Goal: Information Seeking & Learning: Understand process/instructions

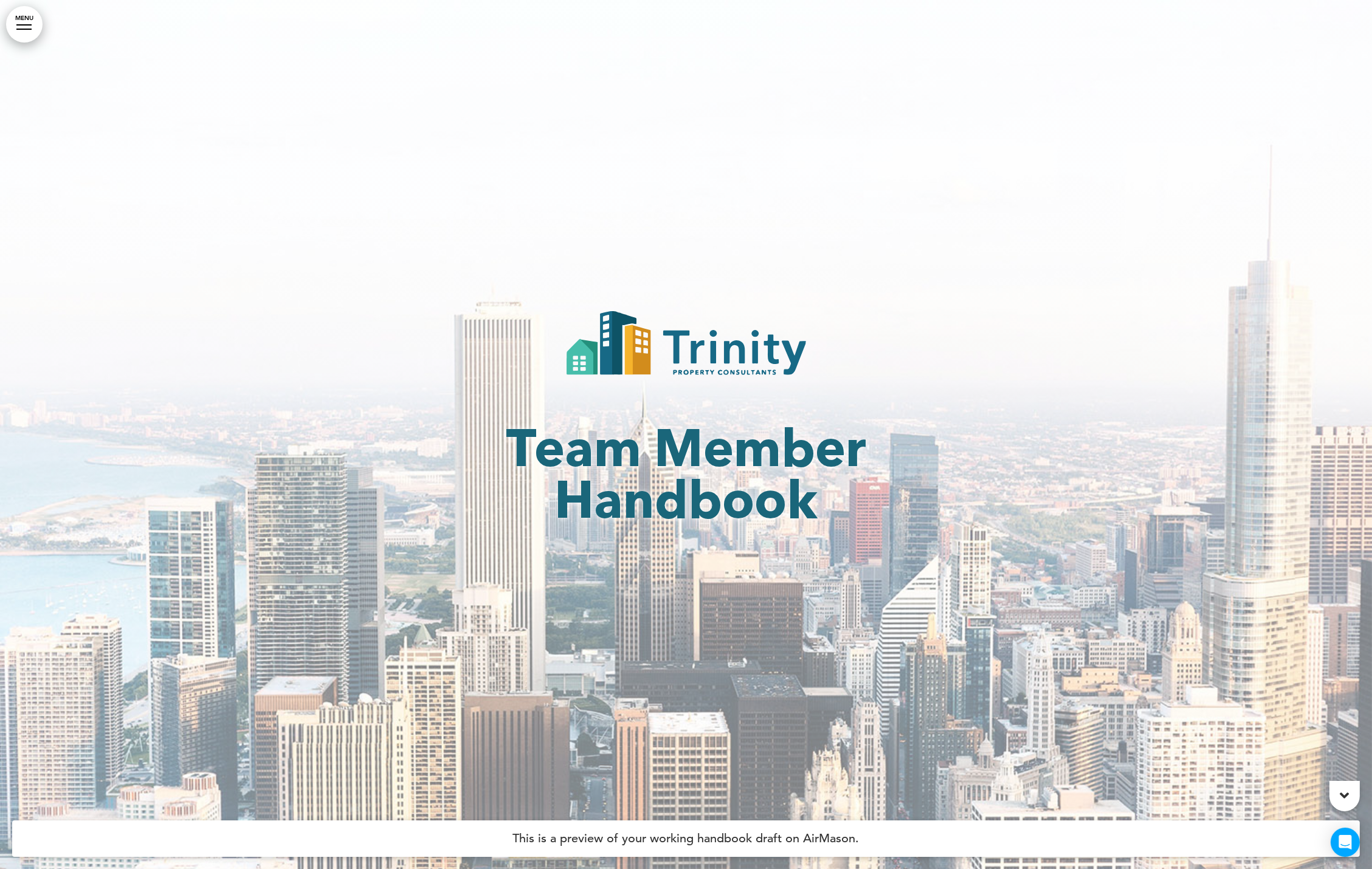
click at [27, 36] on link "MENU" at bounding box center [24, 24] width 36 height 36
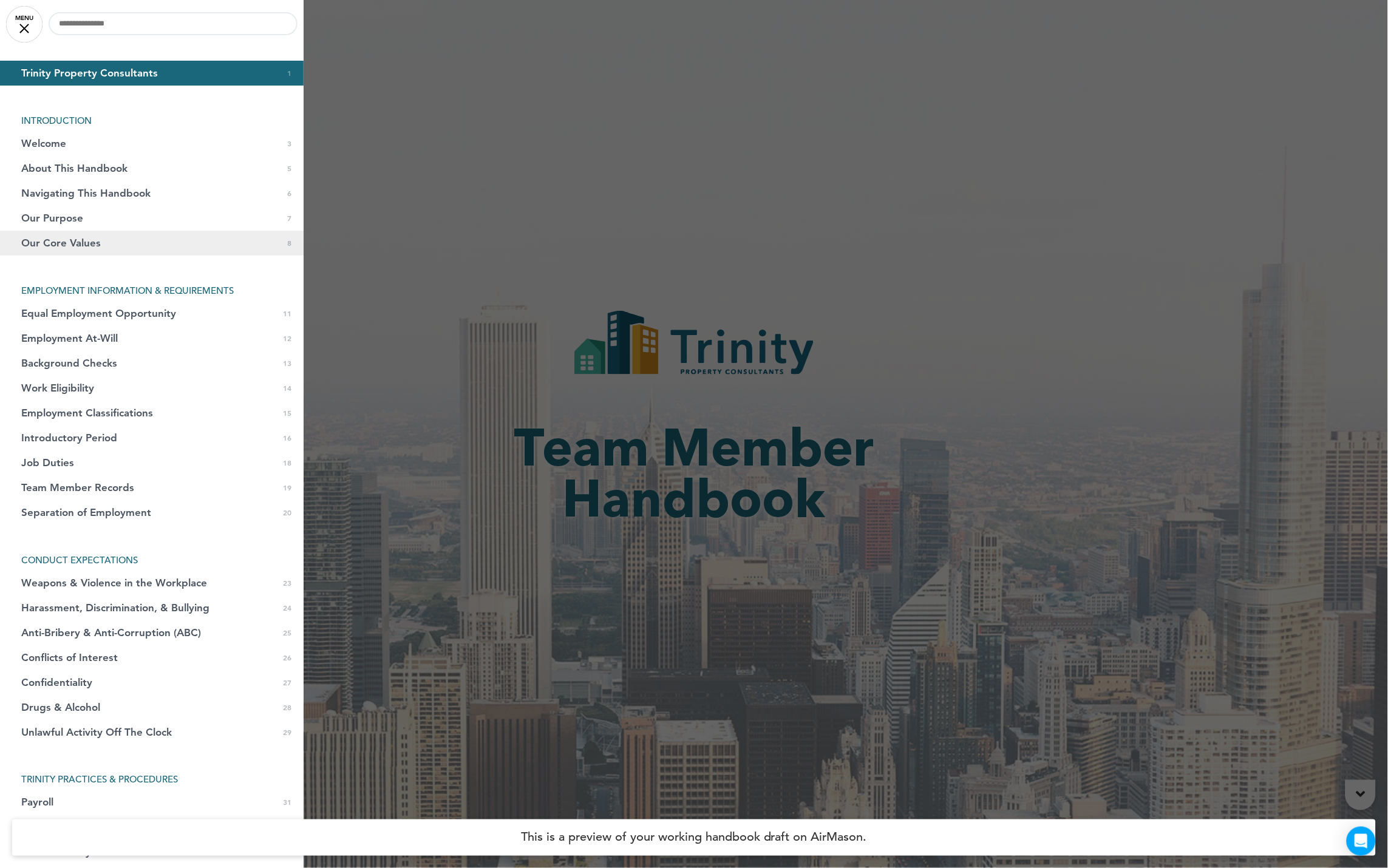
click at [84, 245] on span "Our Core Values" at bounding box center [61, 243] width 79 height 10
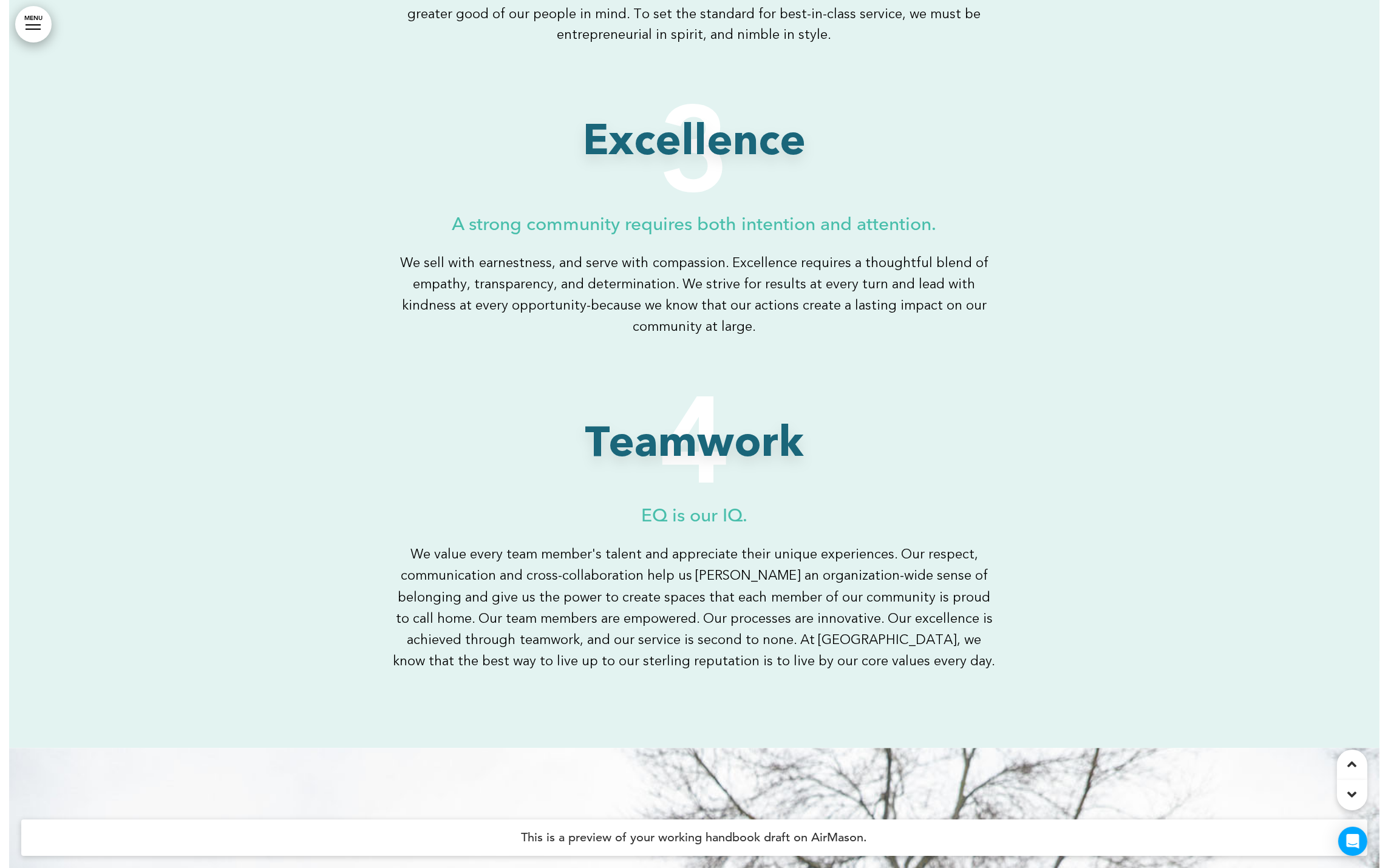
scroll to position [4778, 0]
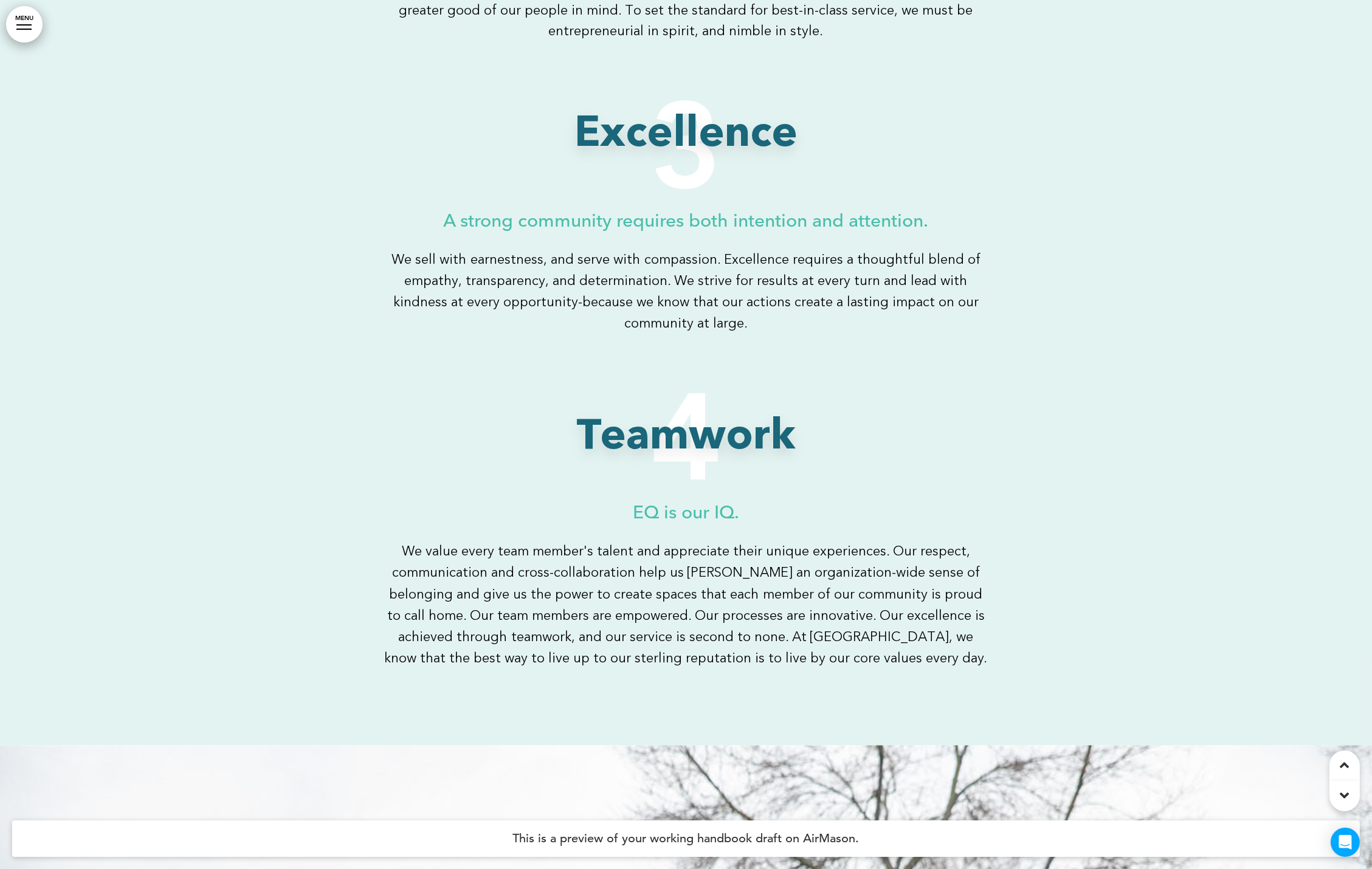
click at [29, 25] on div at bounding box center [24, 25] width 15 height 1
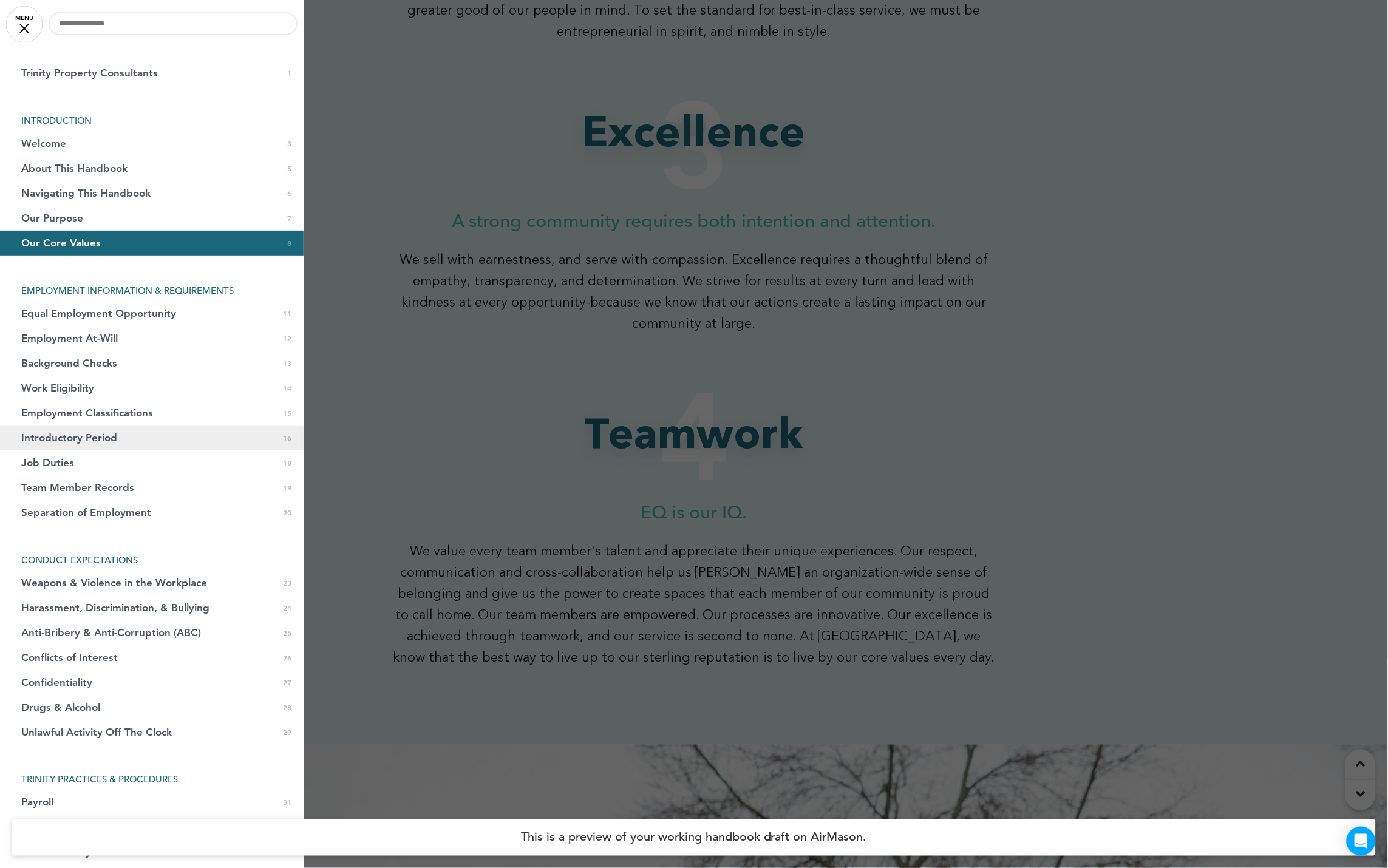
click at [84, 433] on span "Introductory Period" at bounding box center [69, 438] width 96 height 10
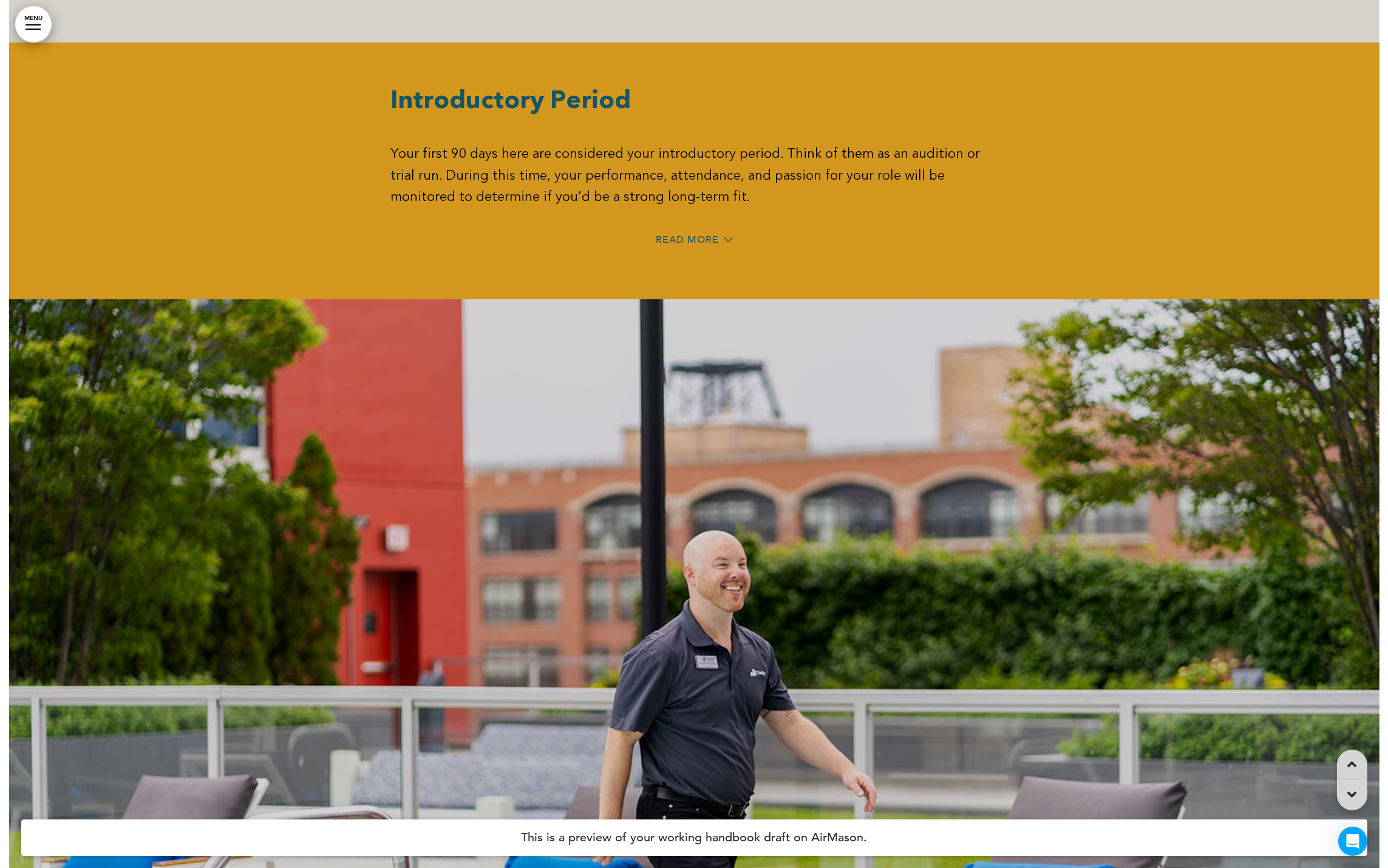
scroll to position [9156, 0]
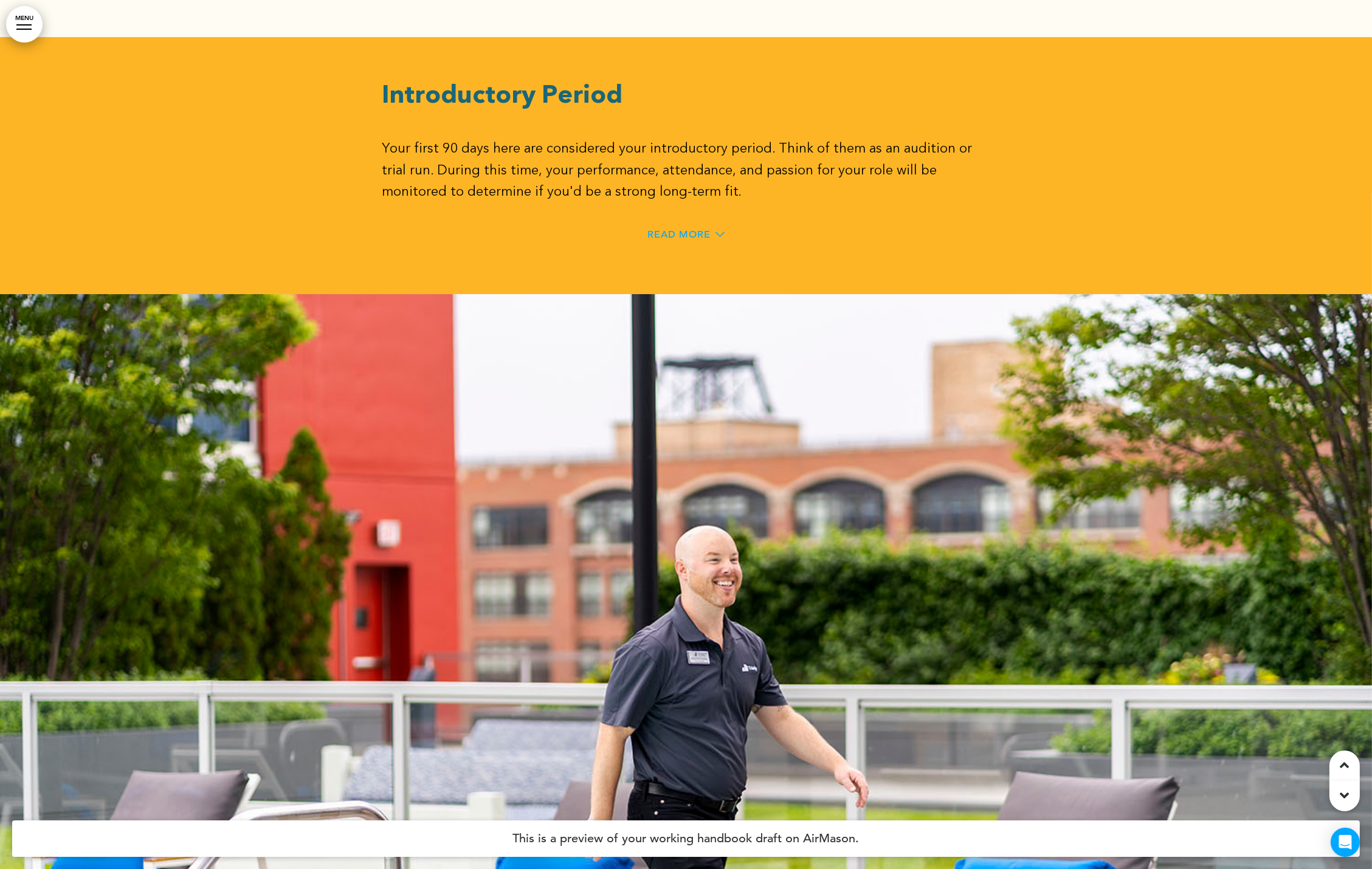
click at [689, 230] on span "Read More" at bounding box center [680, 234] width 63 height 10
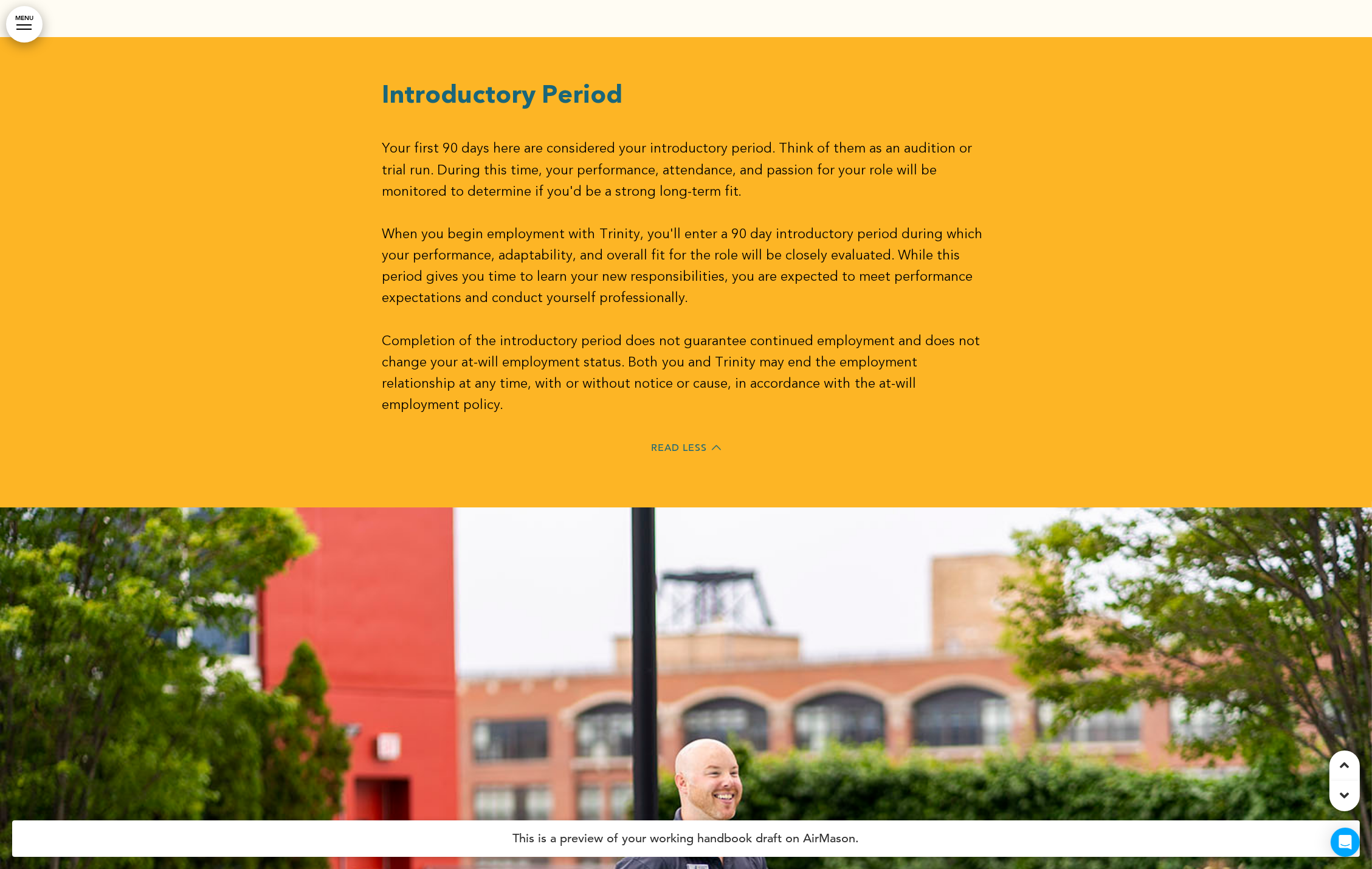
click at [23, 25] on div at bounding box center [24, 25] width 15 height 1
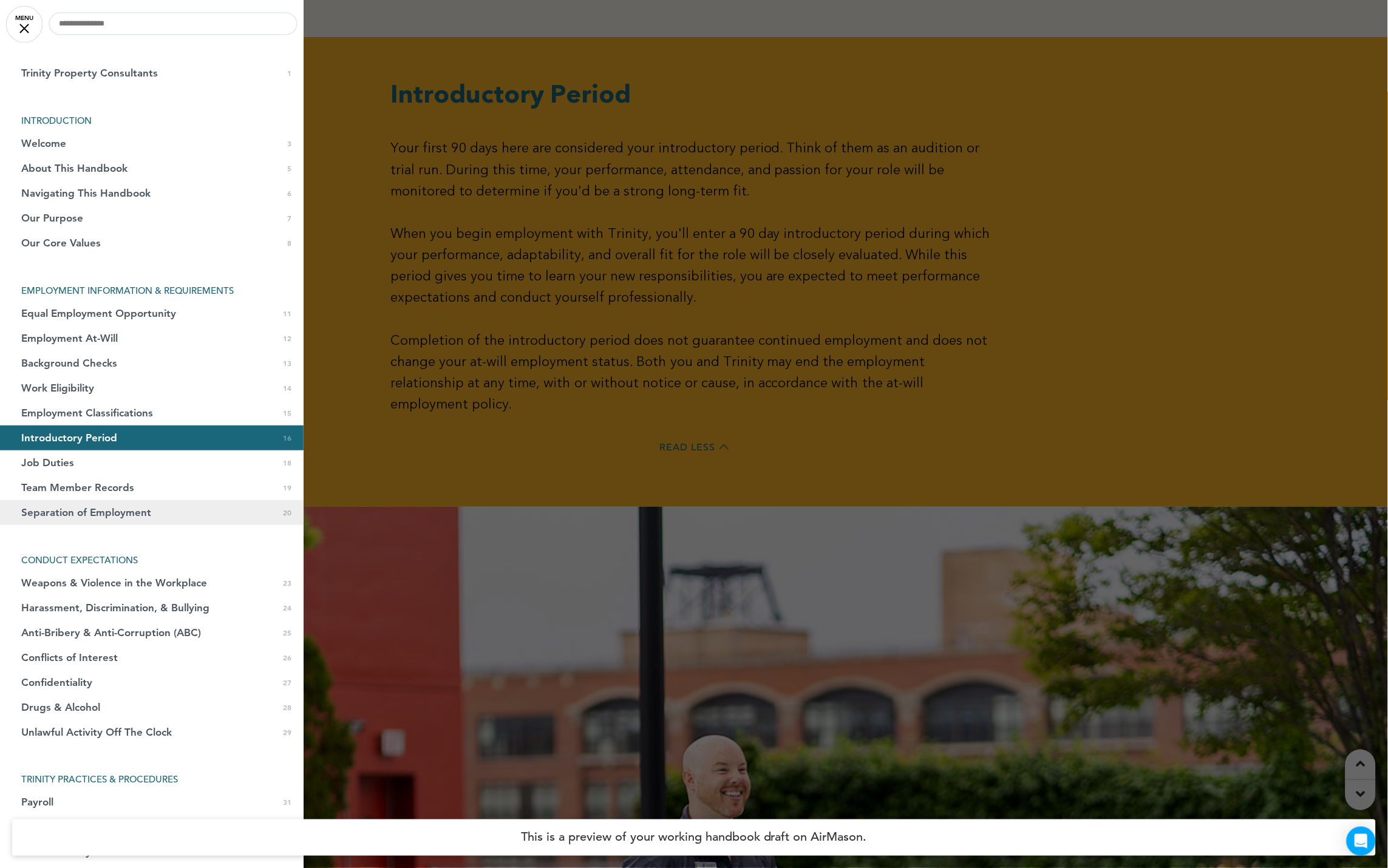
click at [145, 511] on span "Separation of Employment" at bounding box center [86, 513] width 130 height 10
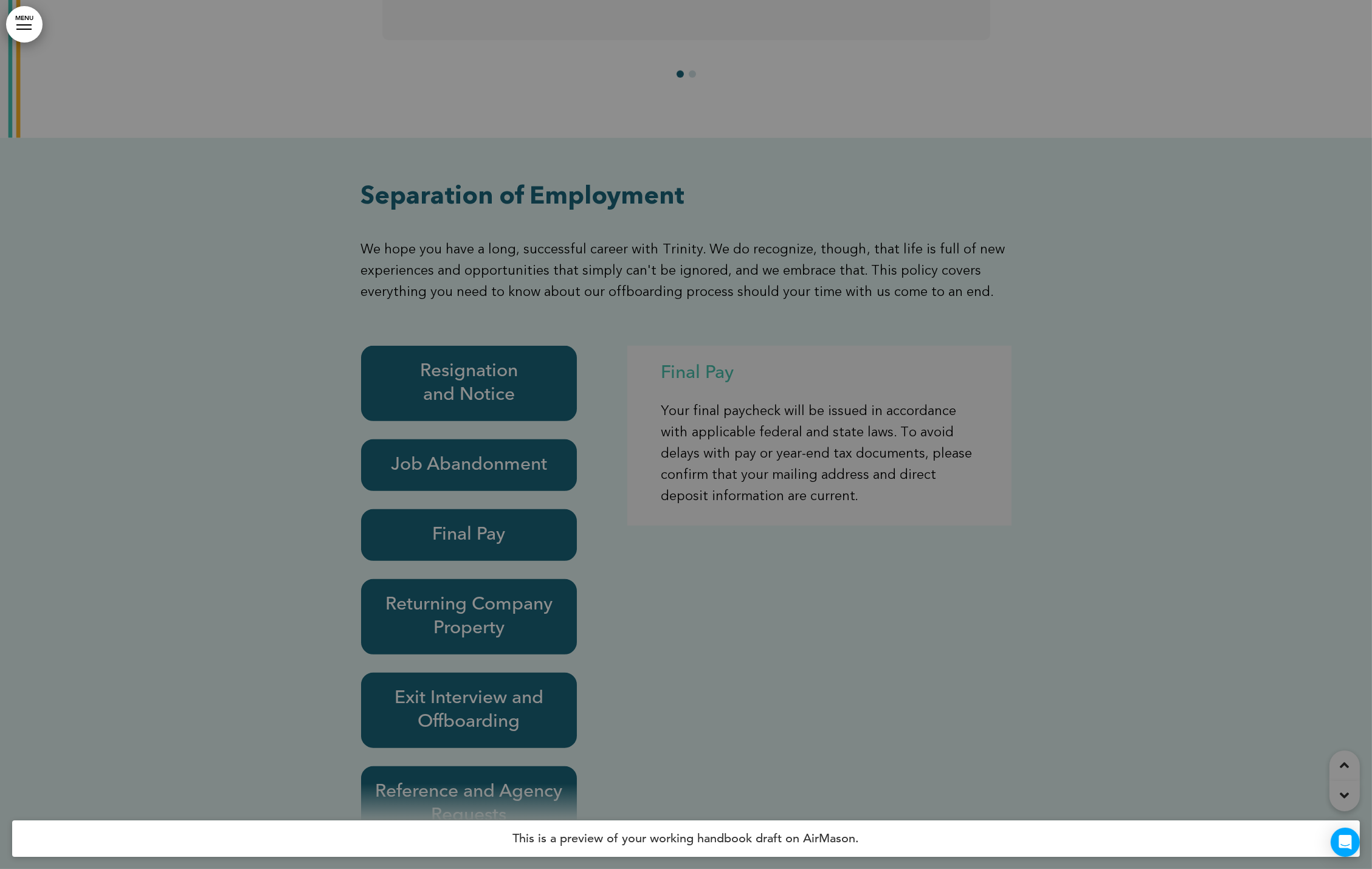
scroll to position [11567, 0]
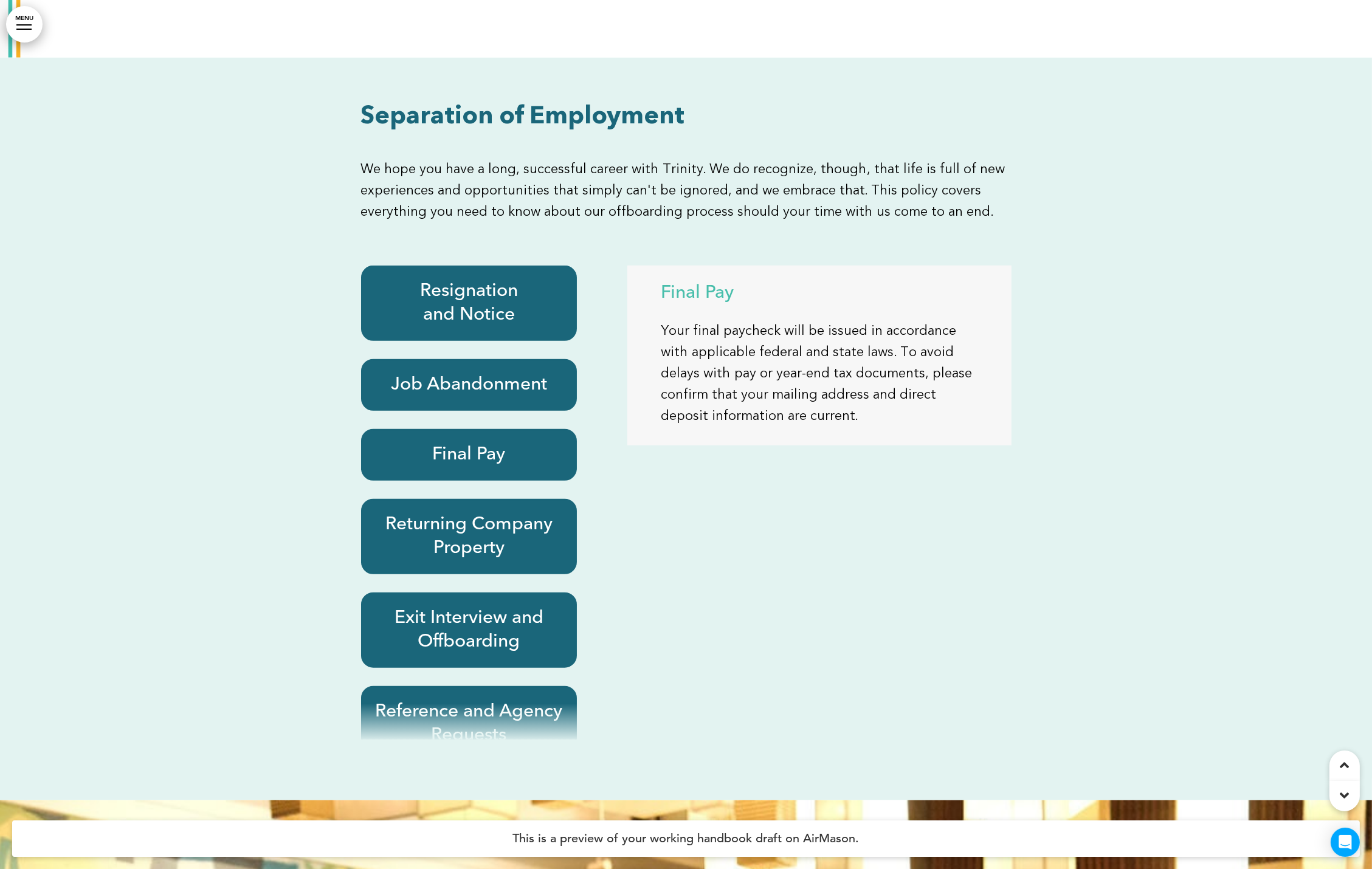
click at [433, 359] on div "Job Abandonment" at bounding box center [469, 384] width 216 height 51
click at [454, 443] on h6 "Final Pay" at bounding box center [469, 454] width 188 height 23
click at [480, 700] on h6 "Reference and Agency Requests" at bounding box center [469, 724] width 188 height 48
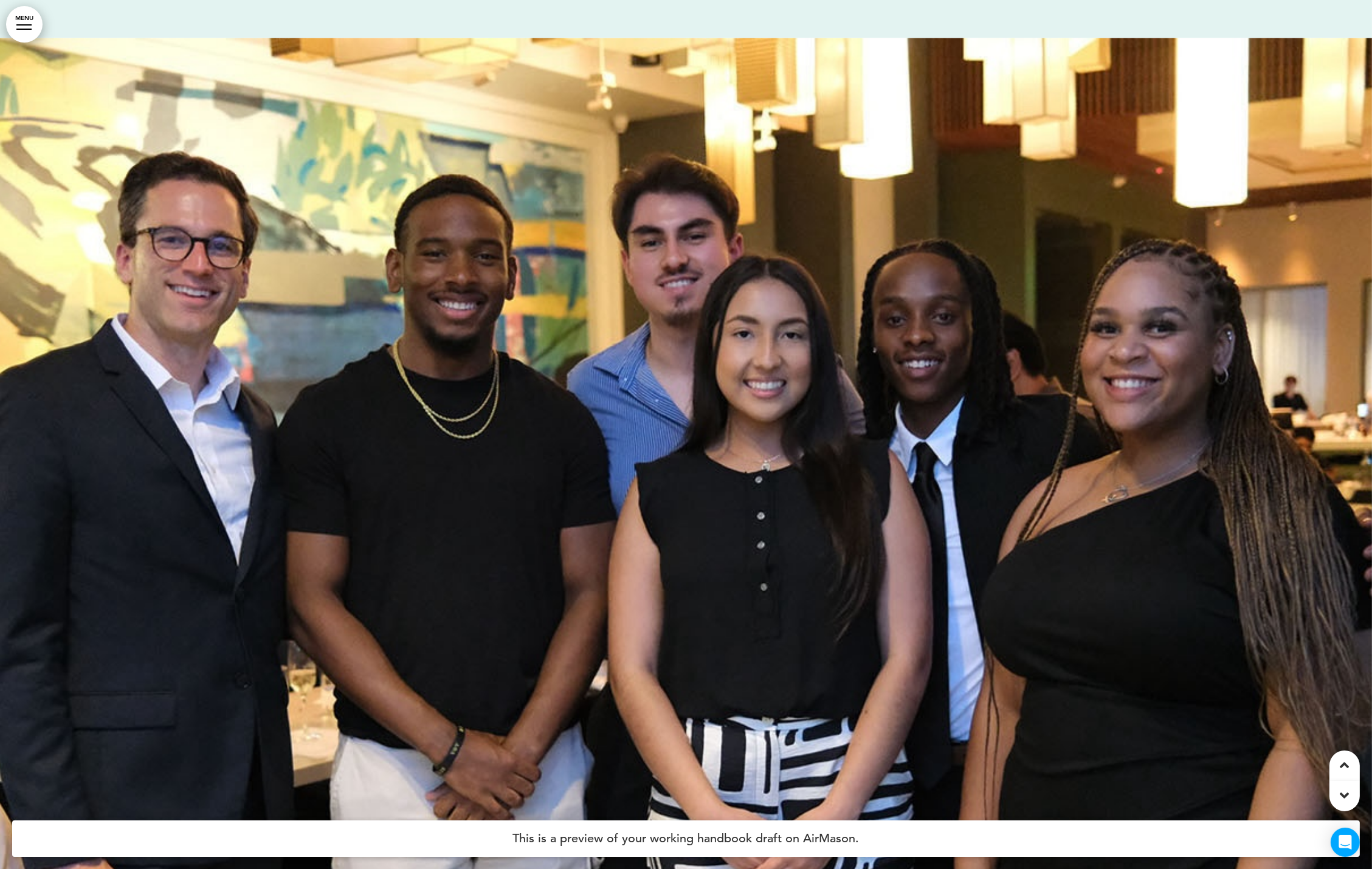
scroll to position [12475, 0]
